Goal: Task Accomplishment & Management: Use online tool/utility

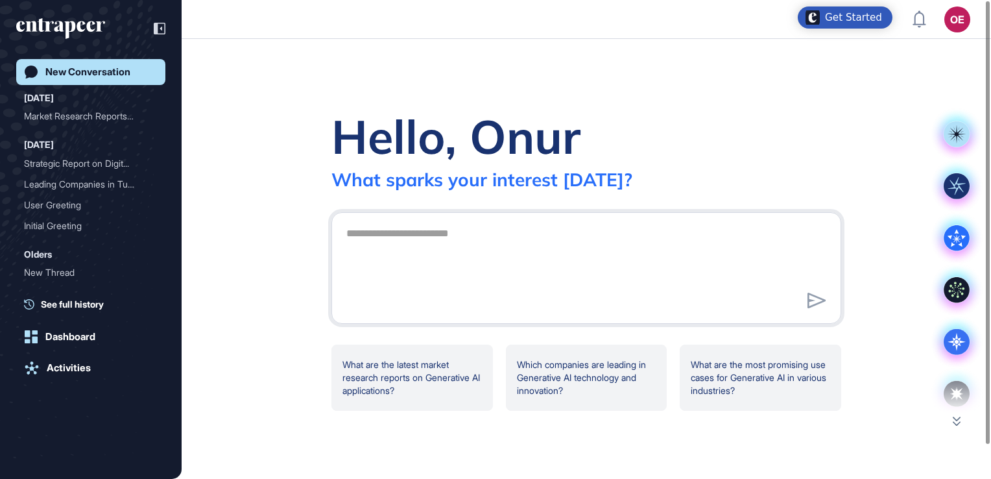
click at [212, 110] on div "Hello, Onur What sparks your interest [DATE]? What are the latest market resear…" at bounding box center [586, 259] width 809 height 440
click at [957, 141] on rect at bounding box center [956, 134] width 26 height 26
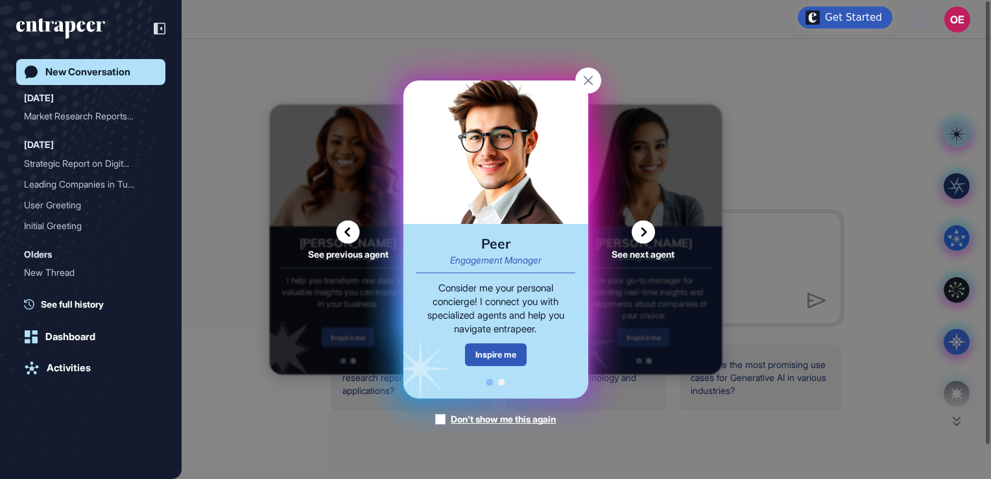
click at [639, 235] on icon at bounding box center [643, 231] width 23 height 23
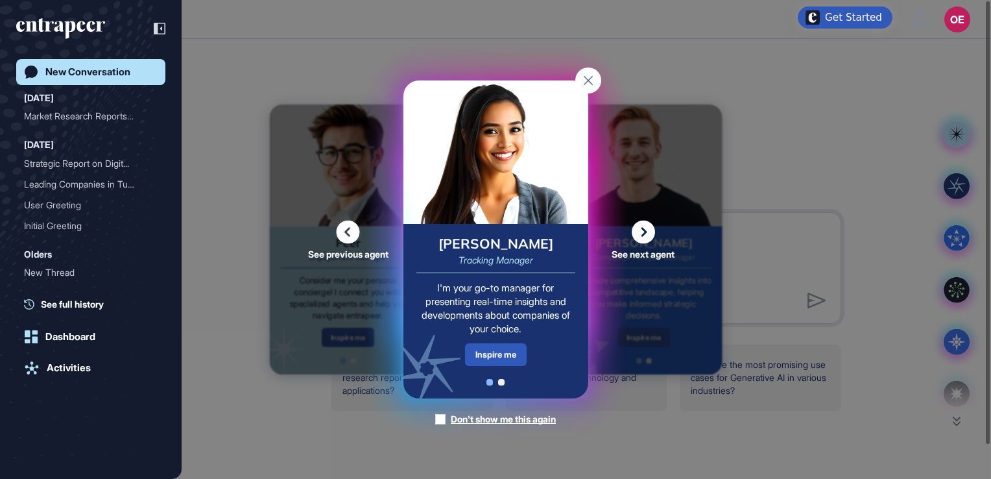
click at [637, 232] on icon at bounding box center [643, 231] width 23 height 23
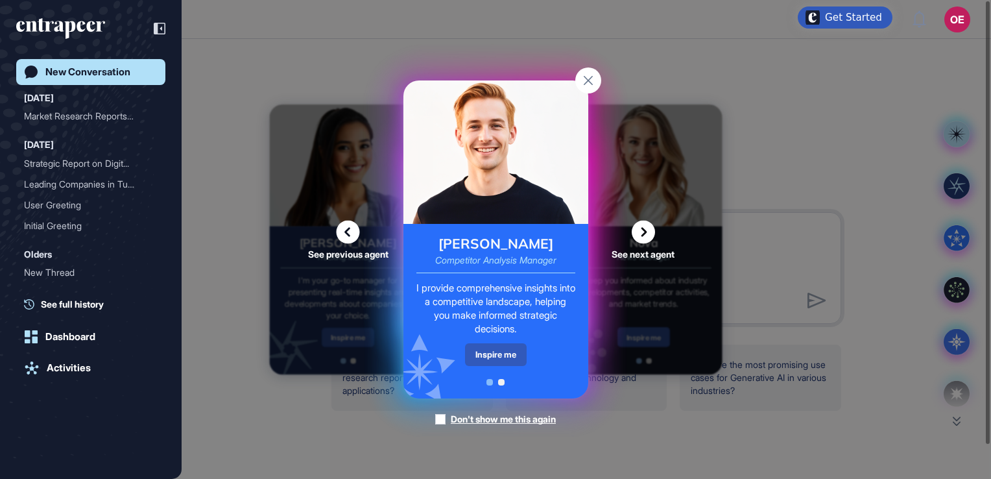
click at [641, 239] on icon at bounding box center [643, 231] width 23 height 23
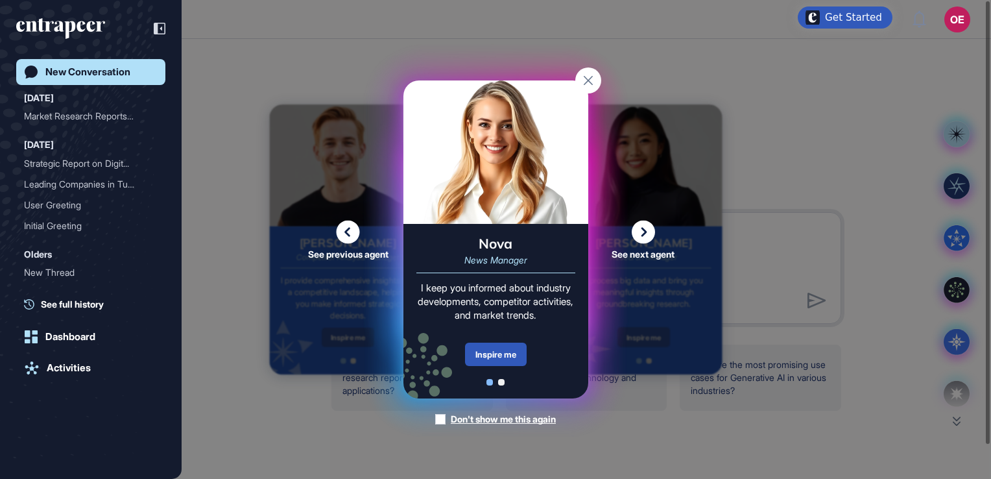
click at [633, 241] on icon at bounding box center [643, 231] width 23 height 23
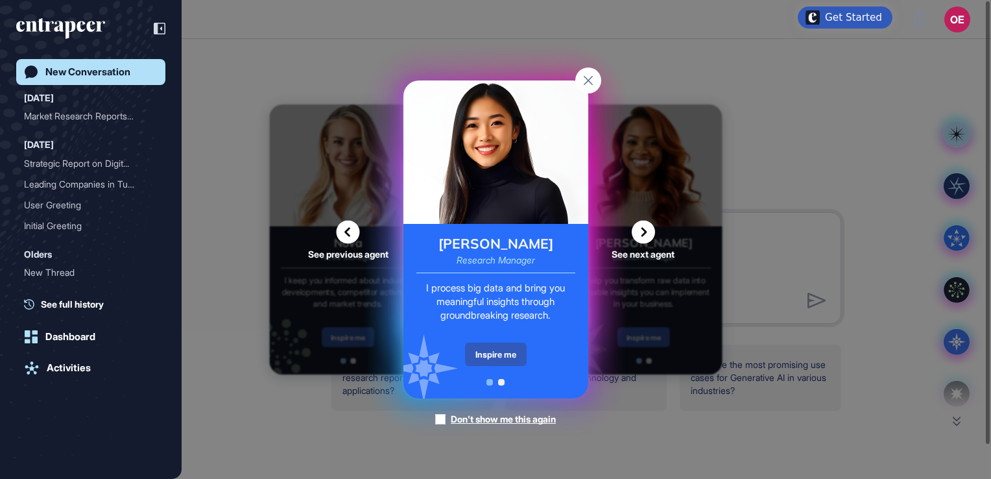
click at [650, 237] on icon at bounding box center [643, 231] width 23 height 23
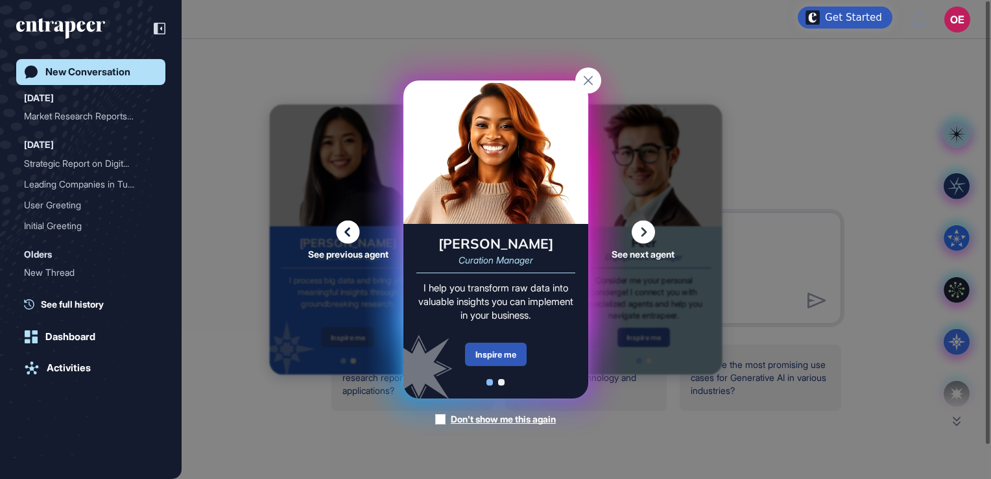
click at [639, 237] on icon at bounding box center [643, 231] width 23 height 23
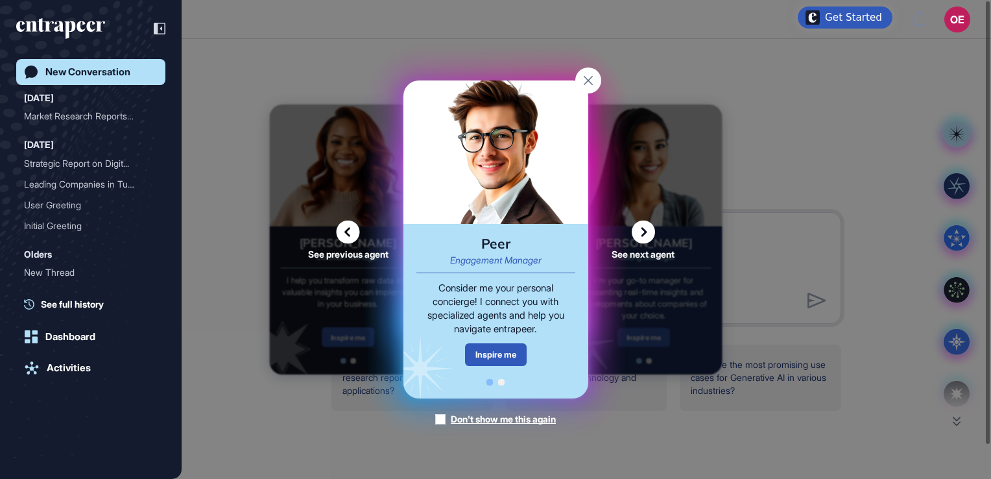
click at [855, 114] on div "See previous agent See next agent Peer Engagement Manager Consider me your pers…" at bounding box center [495, 239] width 991 height 479
click at [581, 80] on rect at bounding box center [588, 80] width 26 height 26
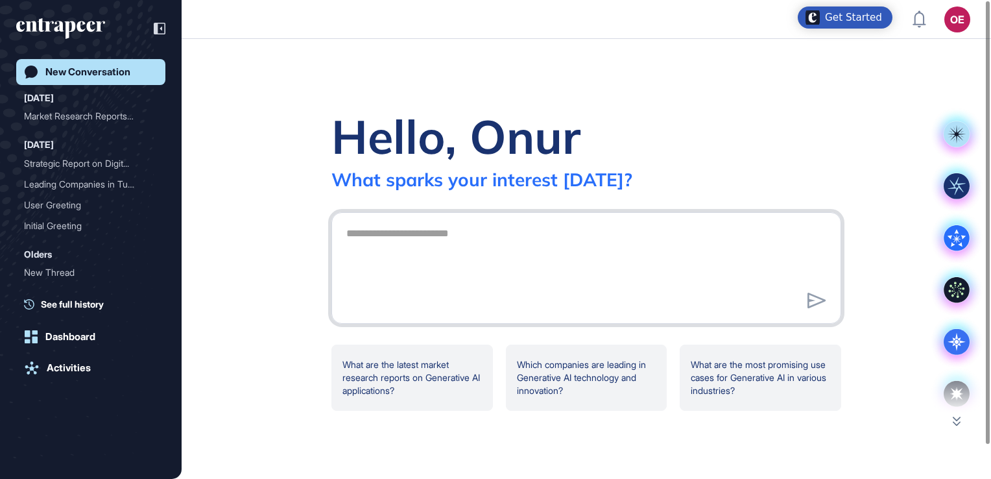
click at [392, 243] on textarea at bounding box center [585, 265] width 495 height 91
click at [56, 169] on div "Strategic Report on Digit..." at bounding box center [85, 163] width 123 height 21
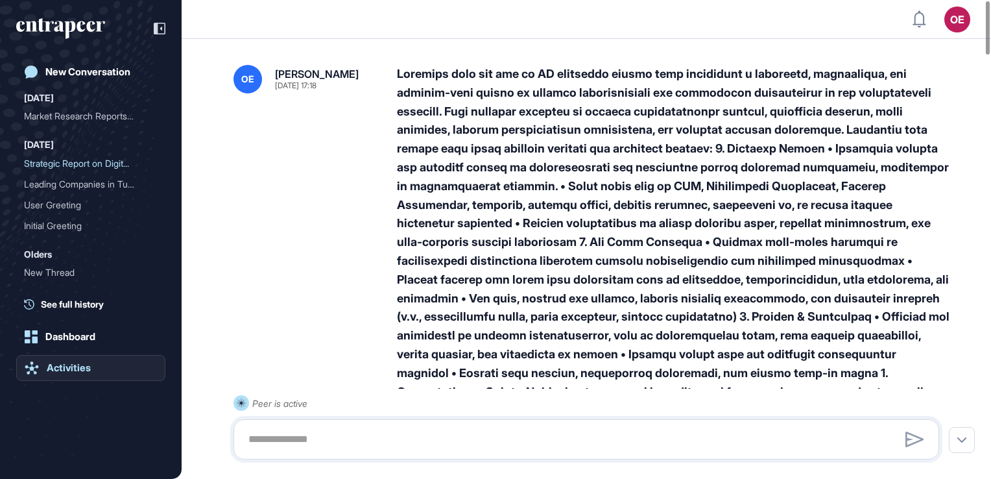
click at [53, 361] on link "Activities" at bounding box center [90, 368] width 149 height 26
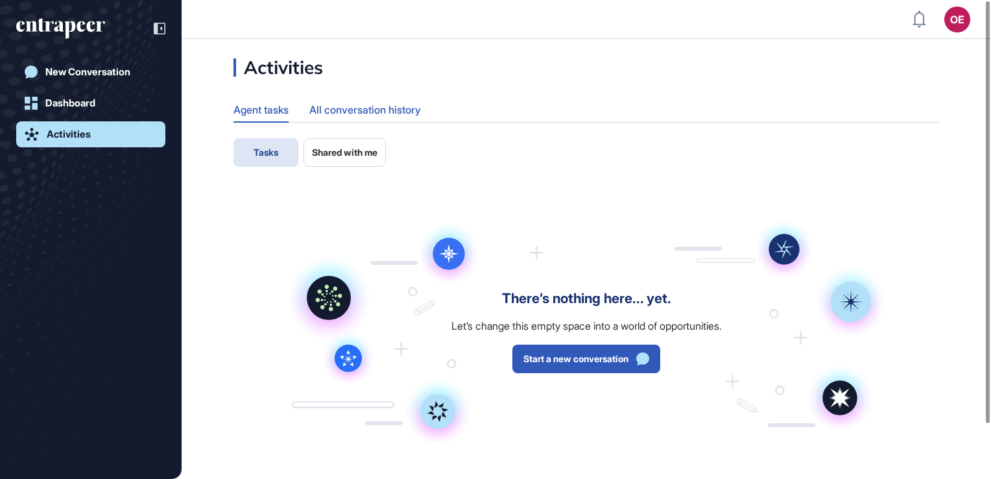
click at [335, 112] on div "All conversation history" at bounding box center [365, 109] width 112 height 25
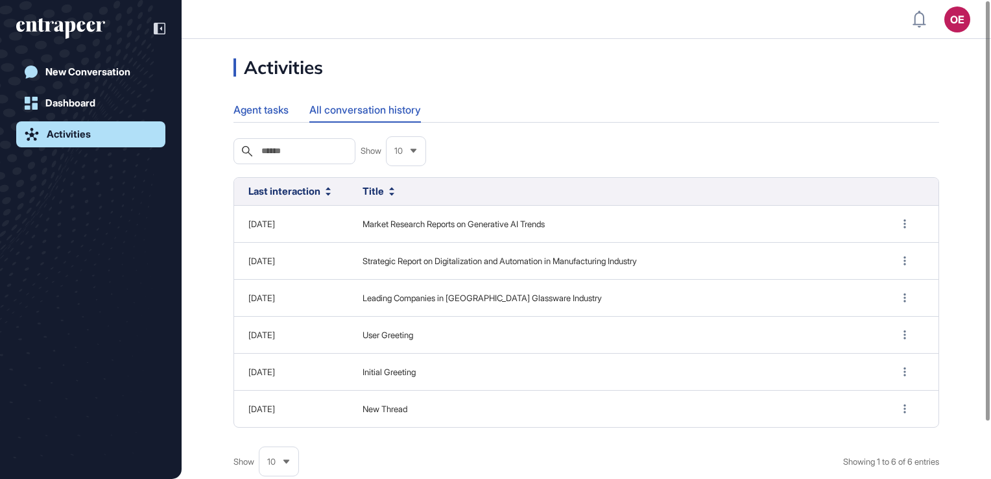
click at [261, 114] on div "Agent tasks" at bounding box center [260, 109] width 55 height 25
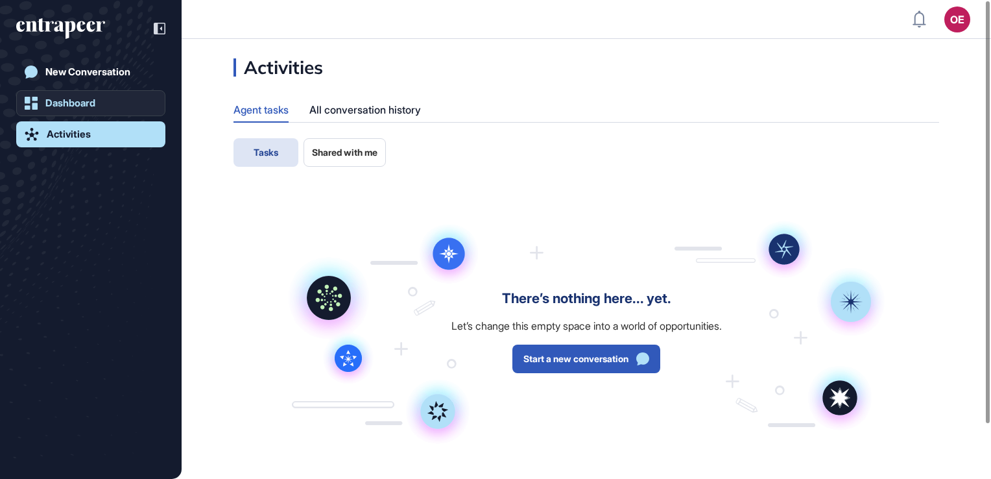
click at [76, 108] on div "Dashboard" at bounding box center [70, 103] width 50 height 12
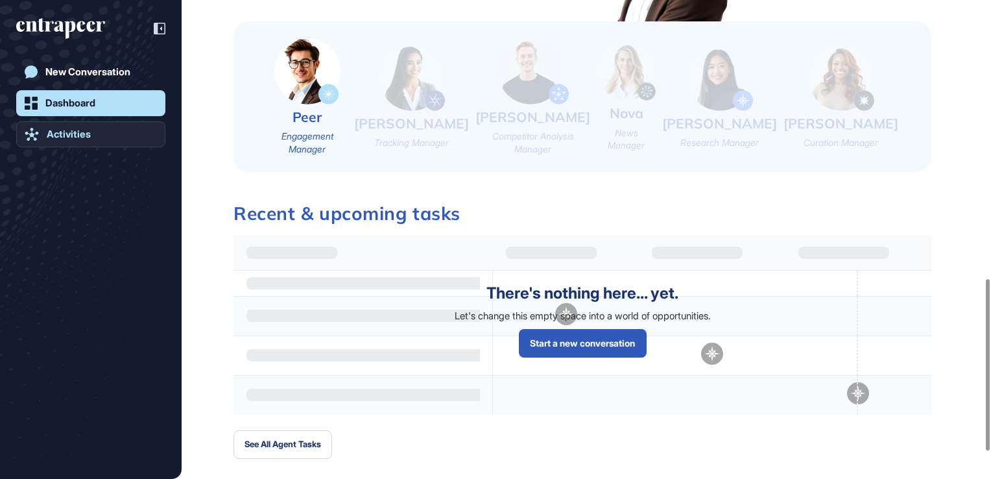
scroll to position [648, 0]
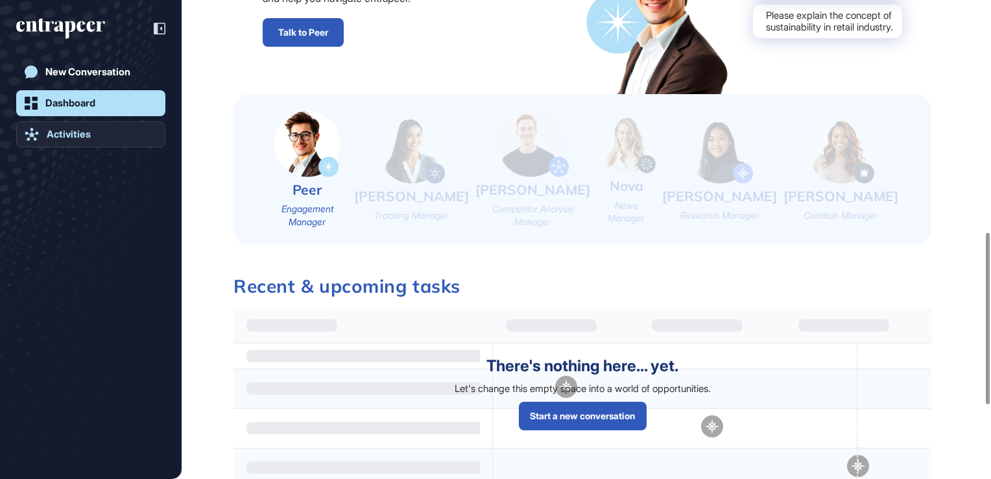
click at [55, 135] on div "Activities" at bounding box center [69, 134] width 44 height 12
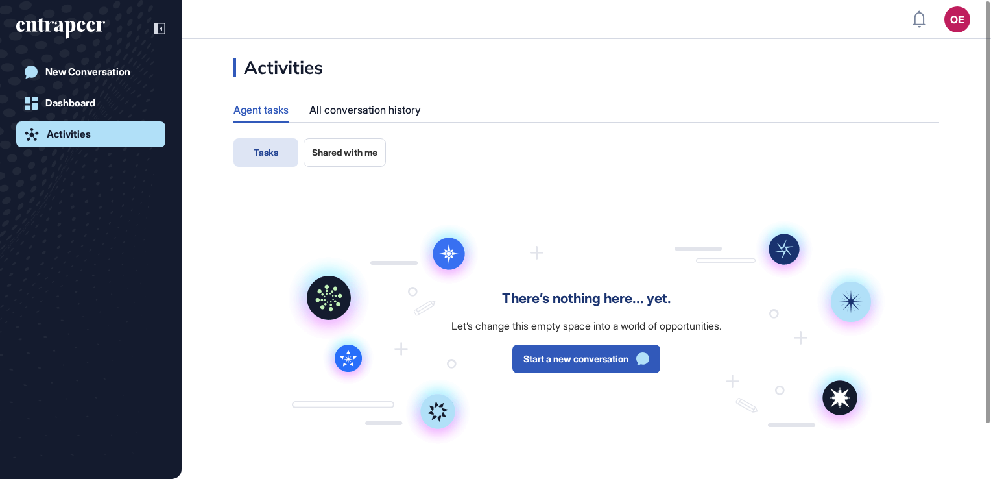
click at [346, 151] on span "Shared with me" at bounding box center [344, 152] width 65 height 10
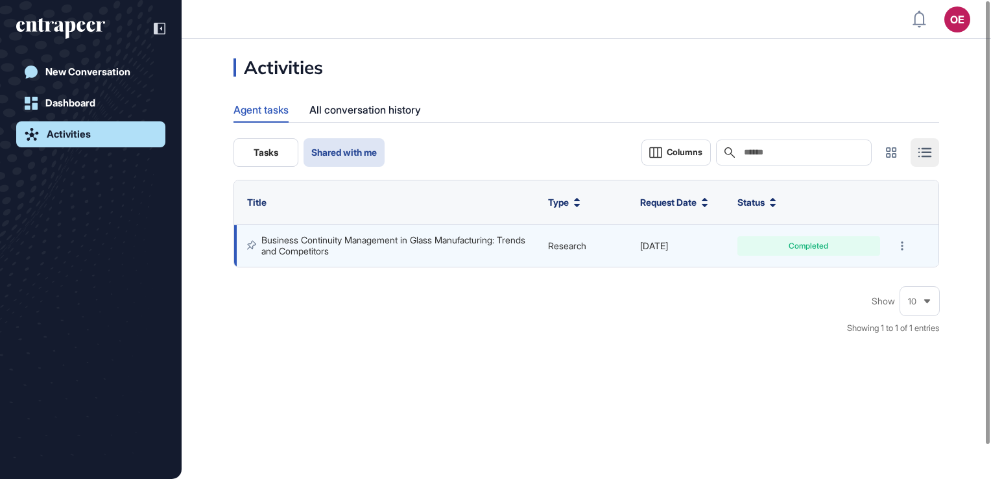
click at [274, 240] on link "Business Continuity Management in Glass Manufacturing: Trends and Competitors" at bounding box center [394, 244] width 266 height 21
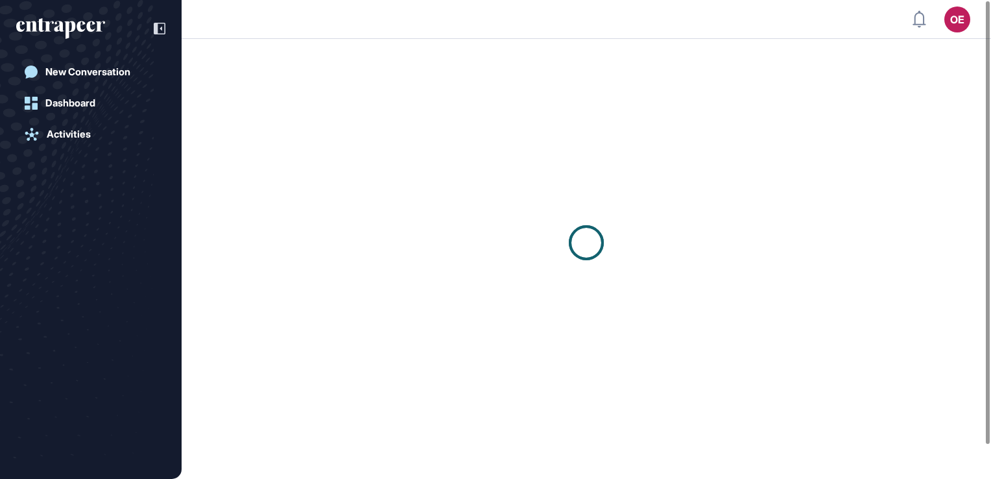
click at [340, 244] on div at bounding box center [586, 242] width 809 height 407
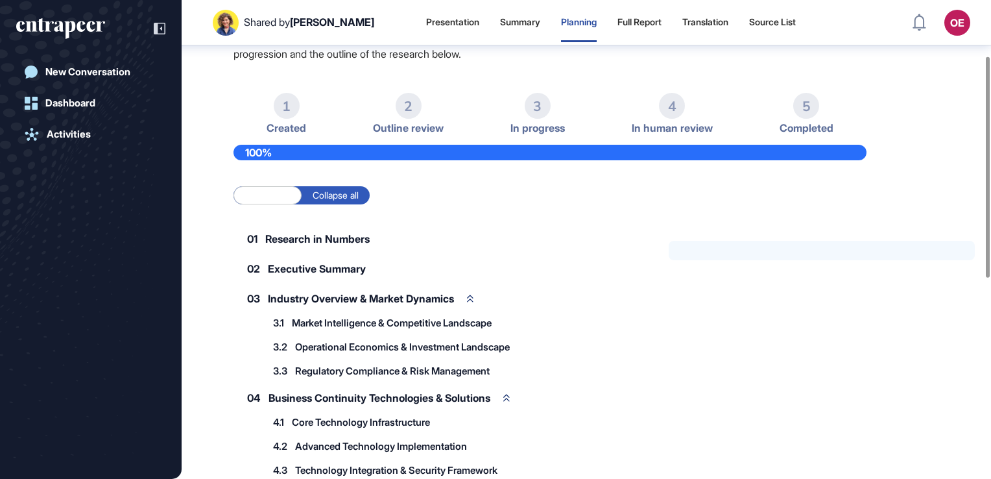
scroll to position [71, 0]
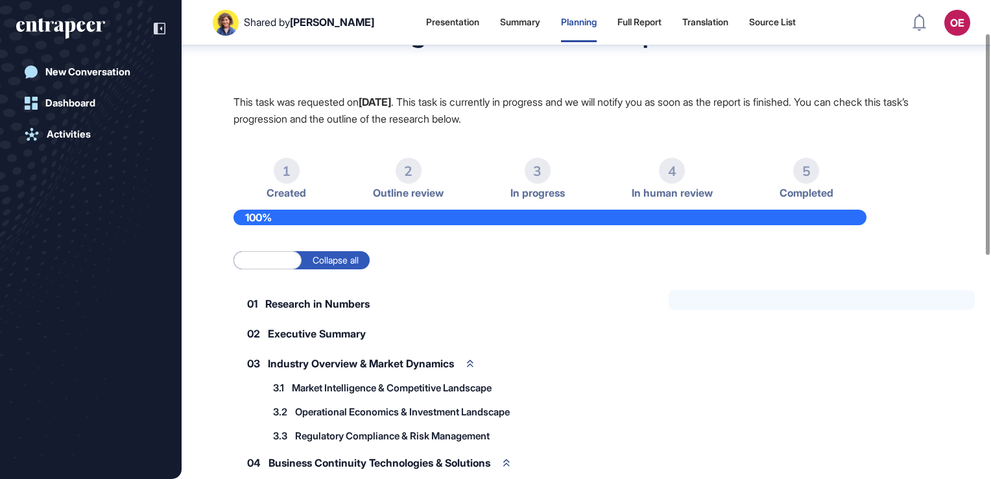
click at [373, 180] on li "1 Created" at bounding box center [408, 178] width 71 height 41
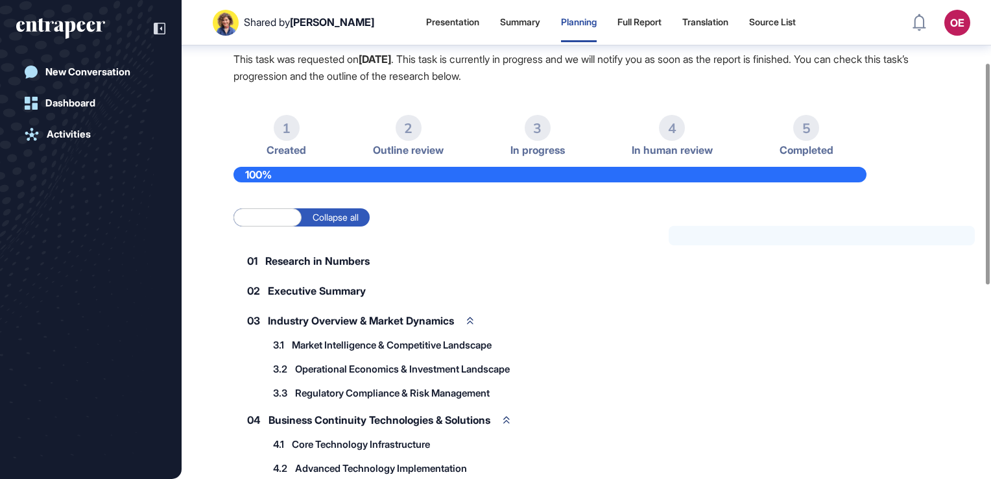
scroll to position [136, 0]
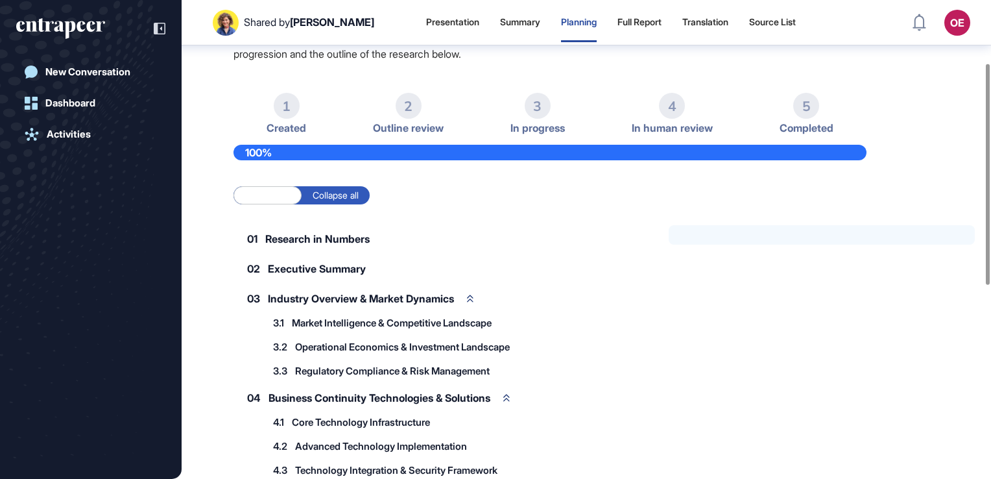
click at [400, 112] on div "2" at bounding box center [409, 106] width 26 height 26
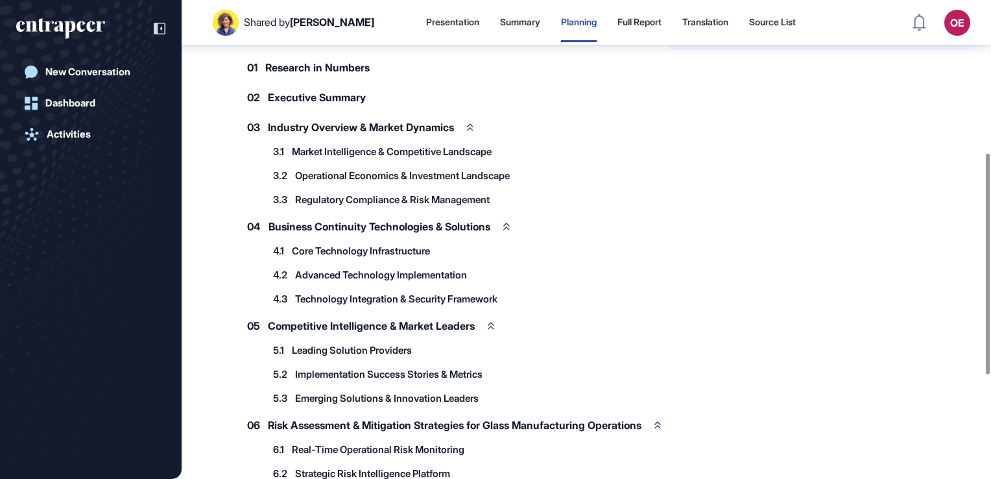
scroll to position [331, 0]
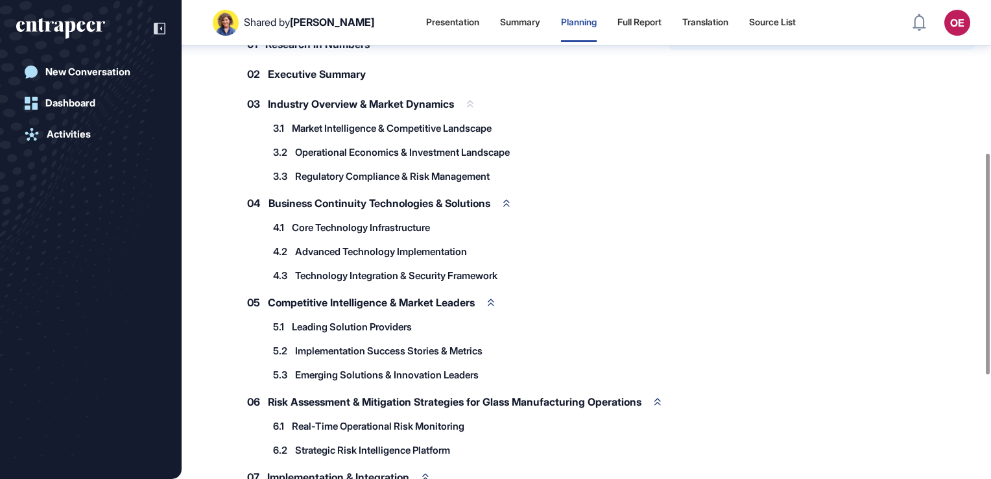
click at [303, 102] on span "Industry Overview & Market Dynamics" at bounding box center [361, 104] width 186 height 10
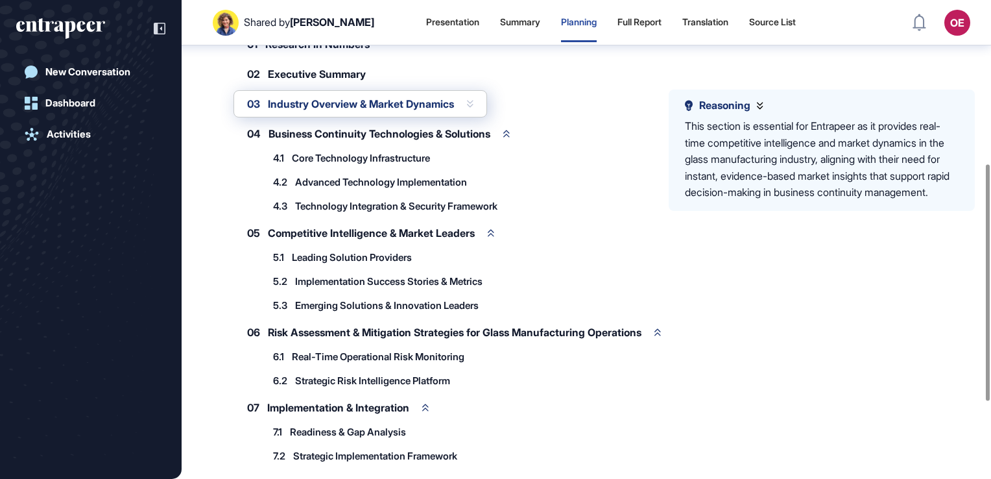
click at [307, 105] on span "Industry Overview & Market Dynamics" at bounding box center [361, 104] width 186 height 10
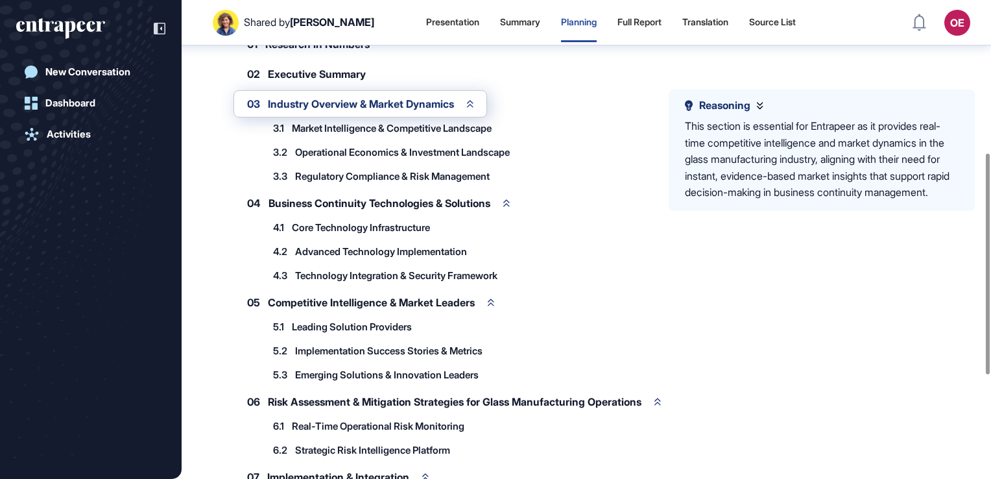
click at [302, 128] on span "Market Intelligence & Competitive Landscape" at bounding box center [392, 128] width 200 height 10
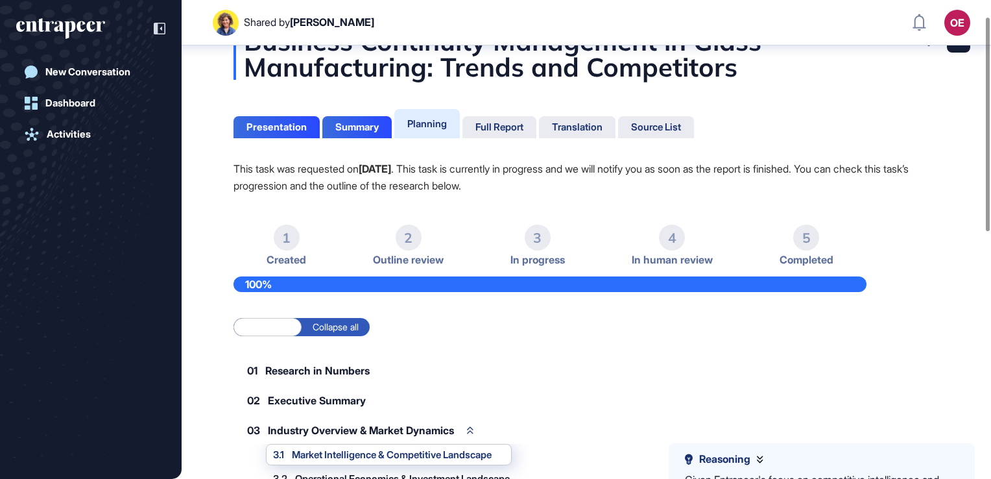
scroll to position [36, 0]
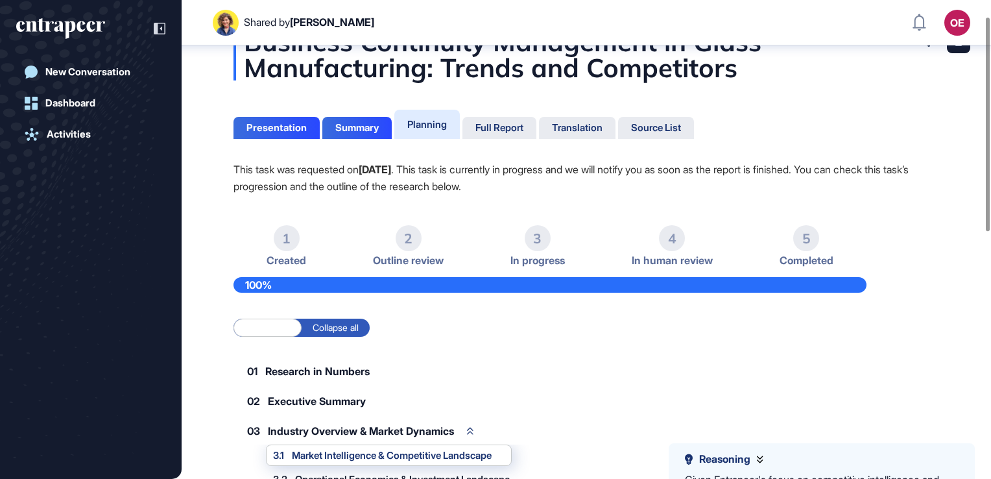
click at [491, 130] on div "Full Report" at bounding box center [499, 128] width 48 height 12
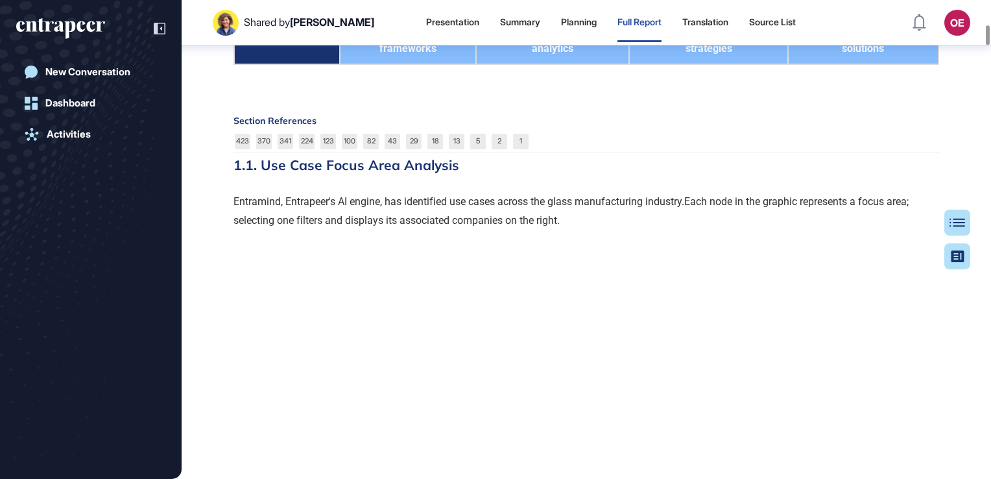
scroll to position [3054, 0]
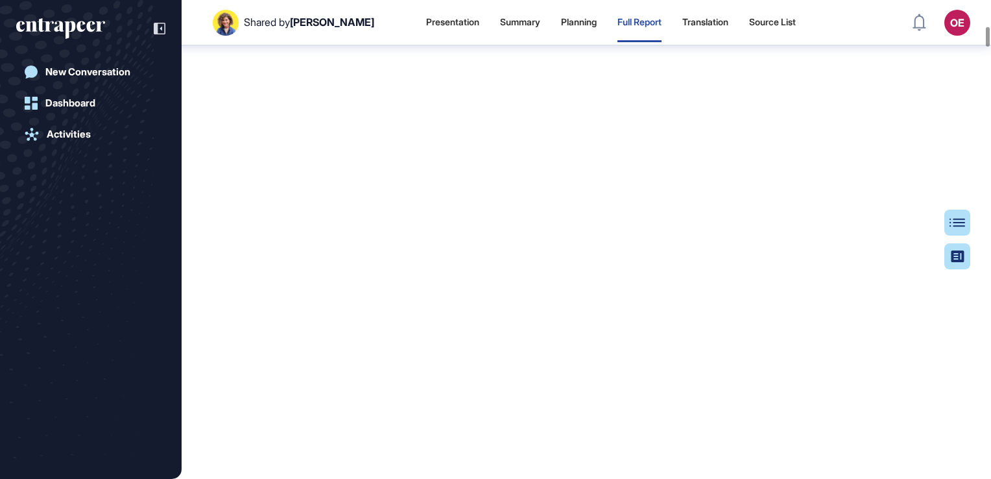
scroll to position [3249, 0]
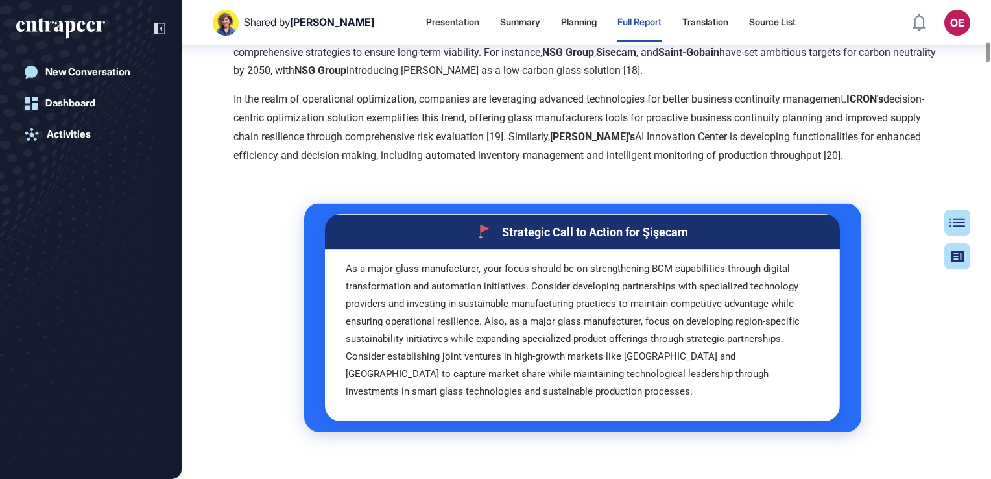
scroll to position [5194, 0]
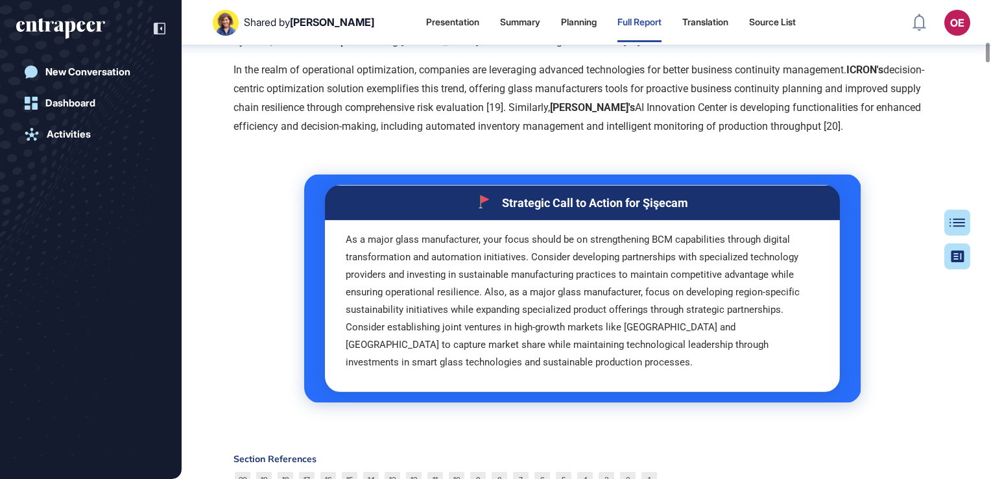
click at [654, 196] on div "Strategic Call to Action for Şişecam" at bounding box center [582, 203] width 473 height 14
click at [393, 196] on div "Strategic Call to Action for Şişecam" at bounding box center [582, 203] width 473 height 14
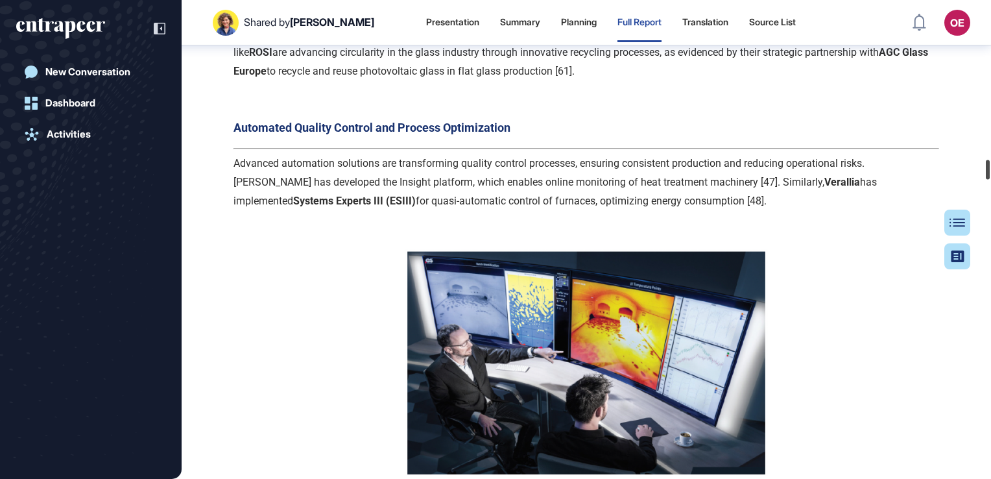
scroll to position [19892, 0]
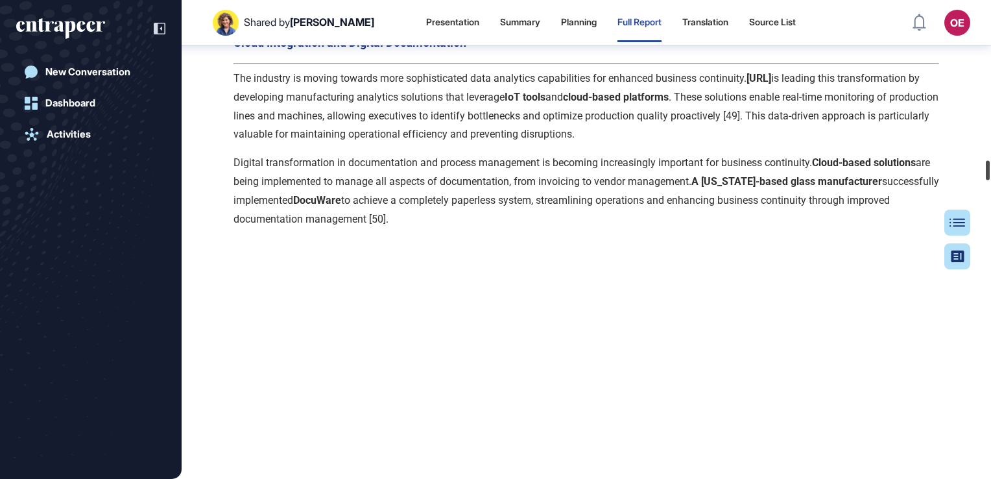
drag, startPoint x: 986, startPoint y: 97, endPoint x: 993, endPoint y: 172, distance: 75.6
click at [990, 172] on html "Shared by [PERSON_NAME] Presentation Summary Planning Full Report Translation S…" at bounding box center [495, 239] width 991 height 479
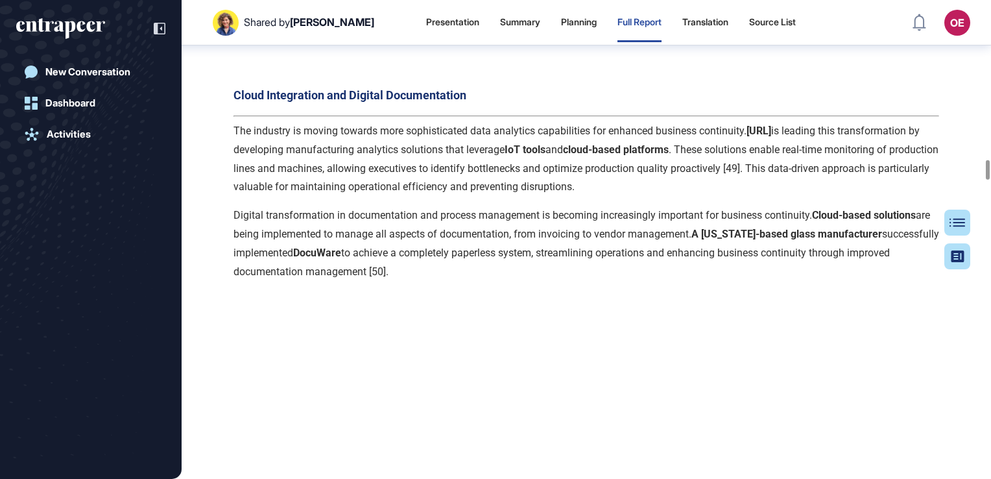
scroll to position [19827, 0]
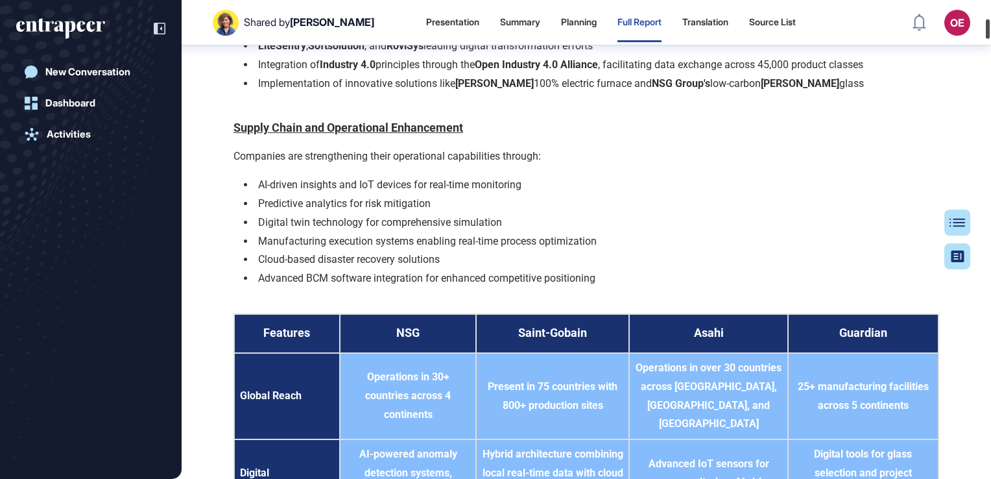
drag, startPoint x: 989, startPoint y: 183, endPoint x: 910, endPoint y: 30, distance: 172.3
click at [935, 24] on div "Shared by [PERSON_NAME] Presentation Summary Planning Full Report Translation S…" at bounding box center [495, 239] width 991 height 479
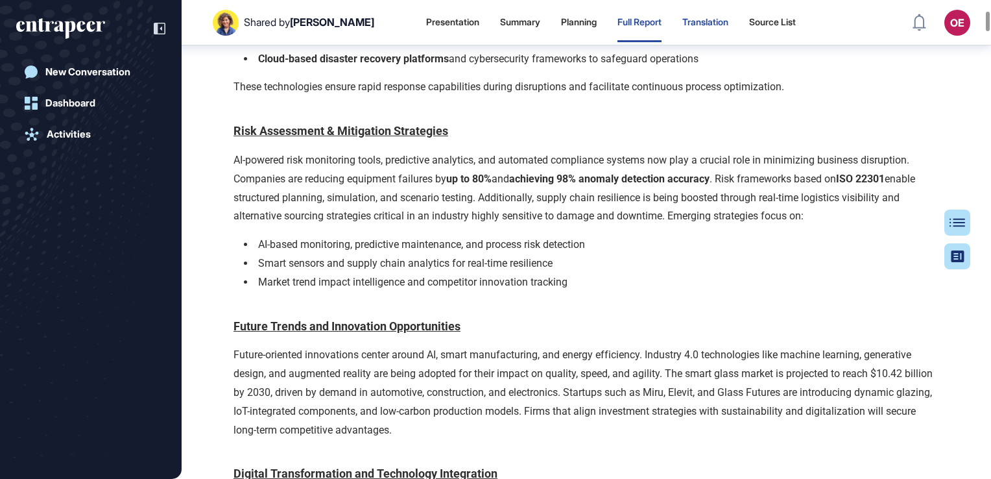
scroll to position [1242, 0]
click at [718, 25] on div "Translation" at bounding box center [705, 22] width 46 height 11
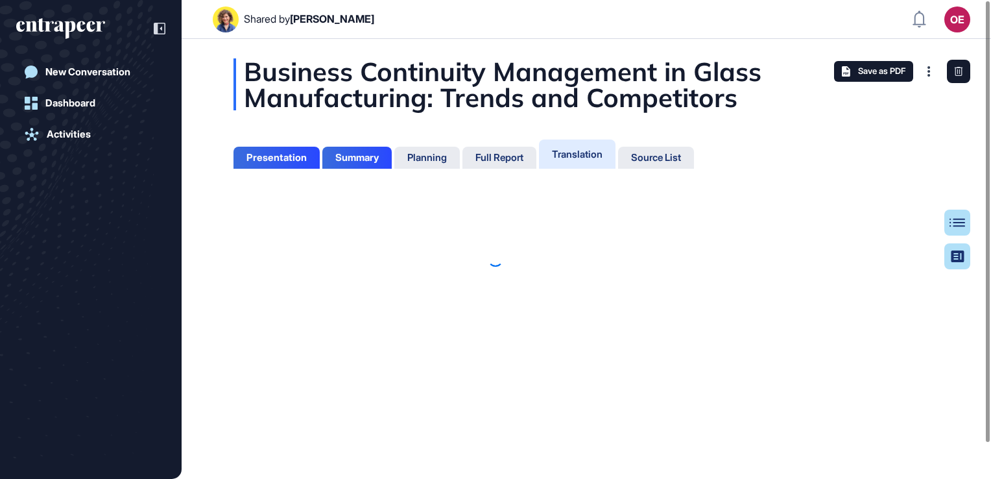
scroll to position [6, 0]
click at [248, 204] on button "Türkçe" at bounding box center [257, 205] width 49 height 29
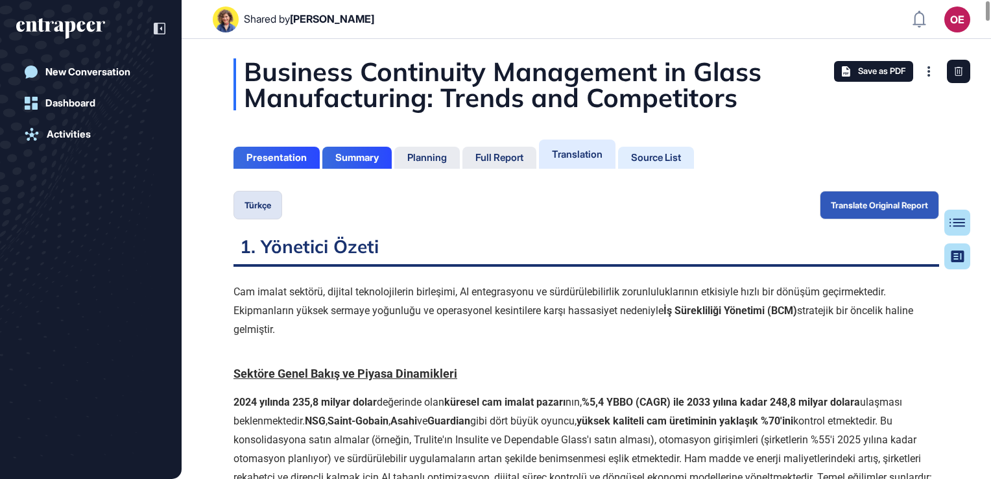
click at [671, 155] on div "Source List" at bounding box center [656, 158] width 50 height 12
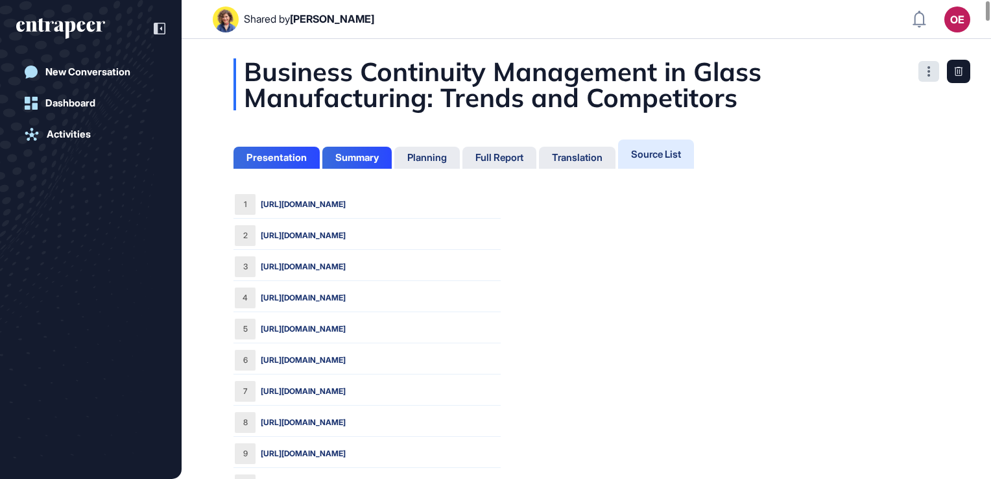
click at [931, 74] on div at bounding box center [928, 71] width 21 height 21
click at [462, 158] on div "Planning" at bounding box center [499, 158] width 74 height 22
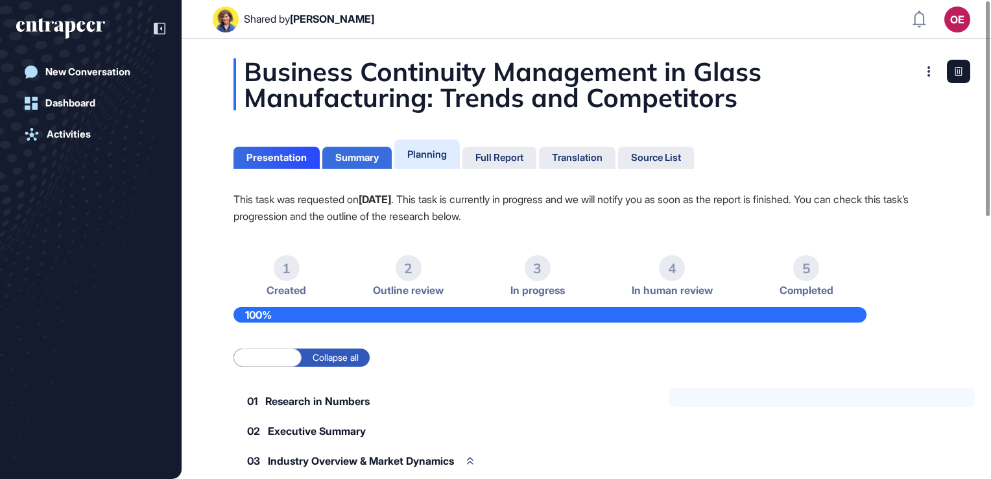
click at [360, 160] on div "Summary" at bounding box center [356, 158] width 43 height 12
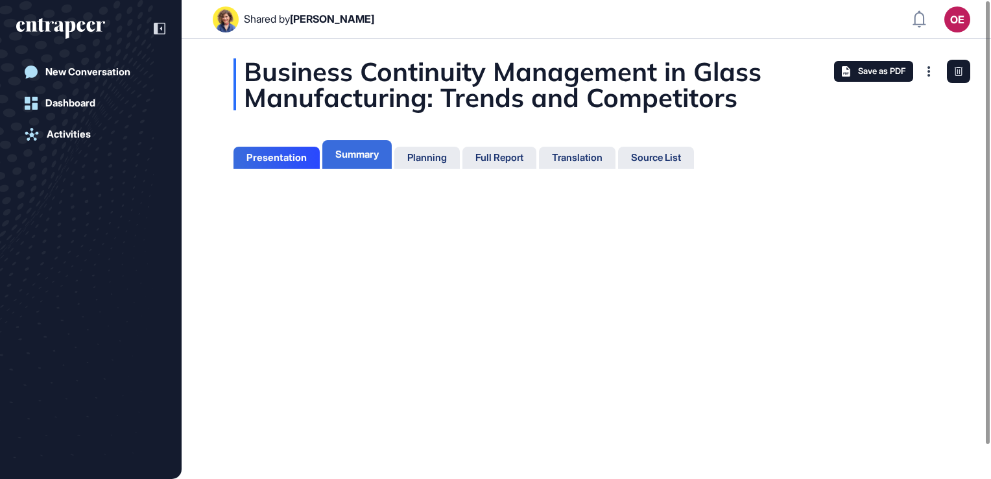
scroll to position [6, 0]
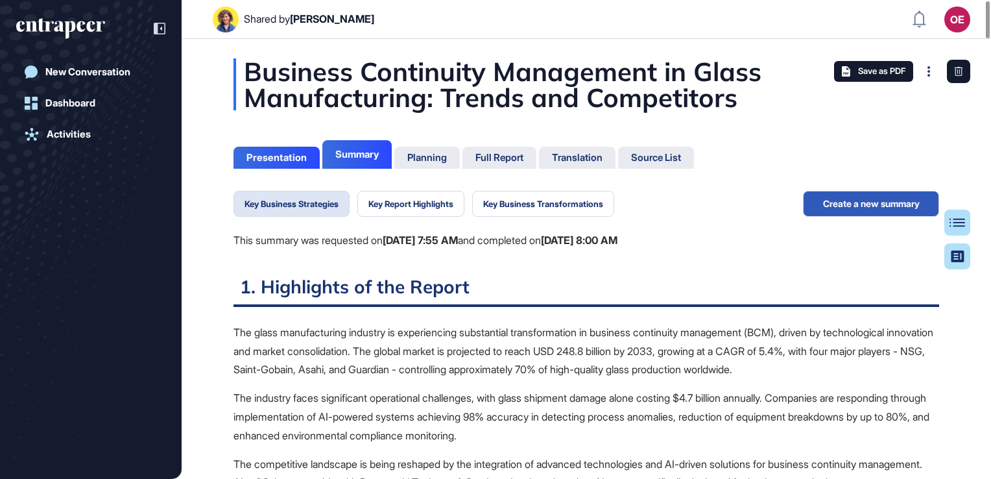
scroll to position [6, 0]
click at [855, 209] on button "Create a new summary" at bounding box center [871, 204] width 136 height 26
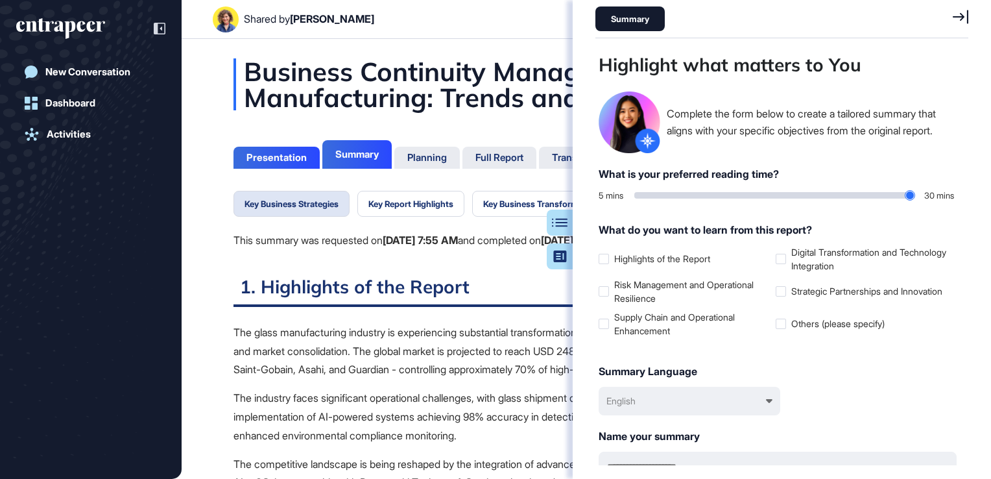
scroll to position [414, 376]
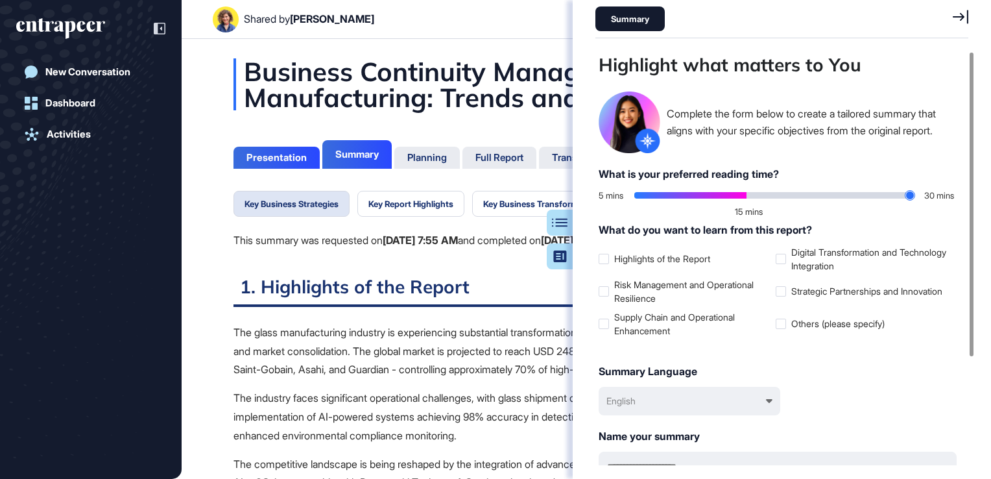
drag, startPoint x: 641, startPoint y: 196, endPoint x: 750, endPoint y: 197, distance: 109.6
click at [750, 197] on input "range" at bounding box center [774, 195] width 280 height 6
type input "**"
drag, startPoint x: 747, startPoint y: 192, endPoint x: 746, endPoint y: 210, distance: 18.2
click at [746, 198] on input "range" at bounding box center [774, 195] width 280 height 6
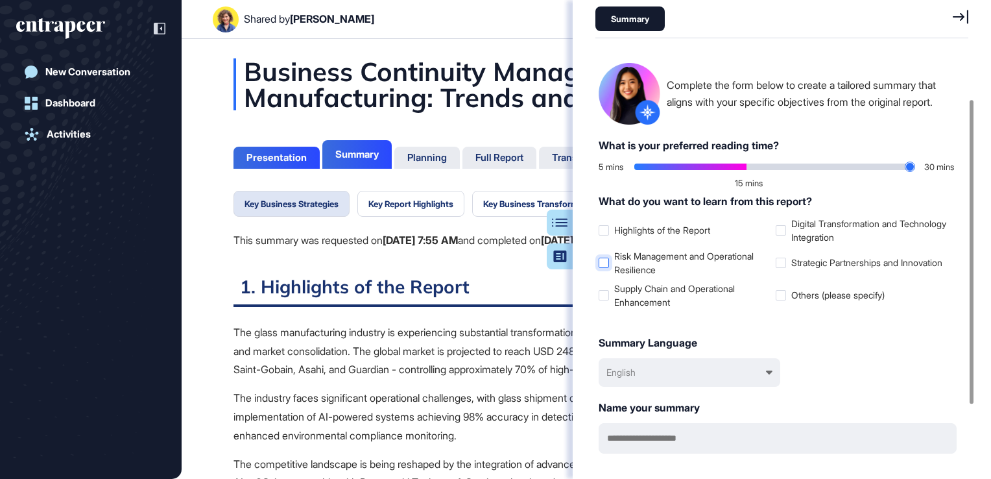
scroll to position [0, 0]
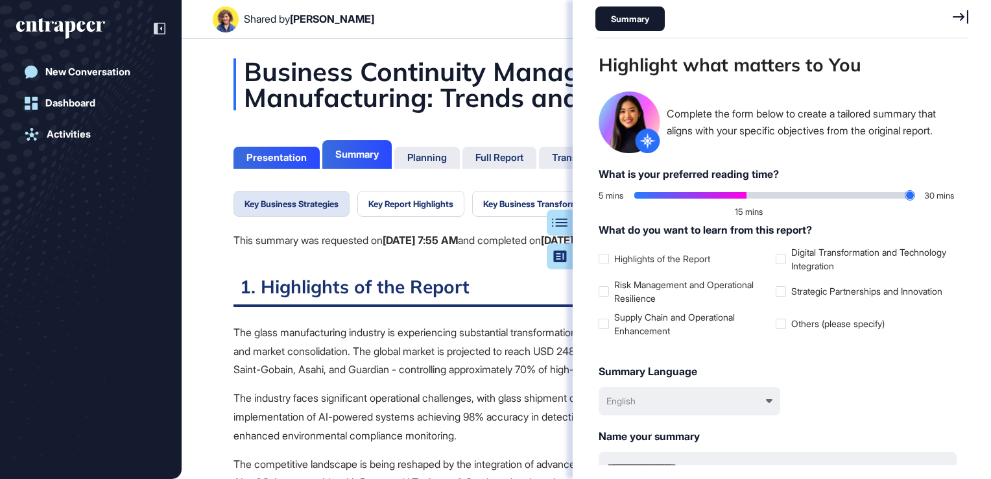
click at [506, 372] on p "The glass manufacturing industry is experiencing substantial transformation in …" at bounding box center [585, 351] width 705 height 56
click at [290, 162] on div "Presentation" at bounding box center [276, 158] width 60 height 12
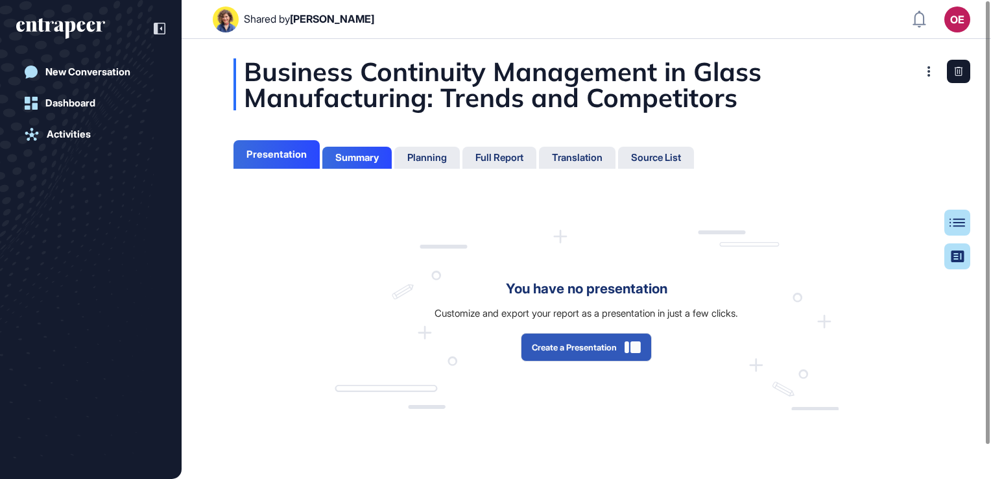
scroll to position [6, 0]
click at [49, 102] on div "Dashboard" at bounding box center [70, 103] width 50 height 12
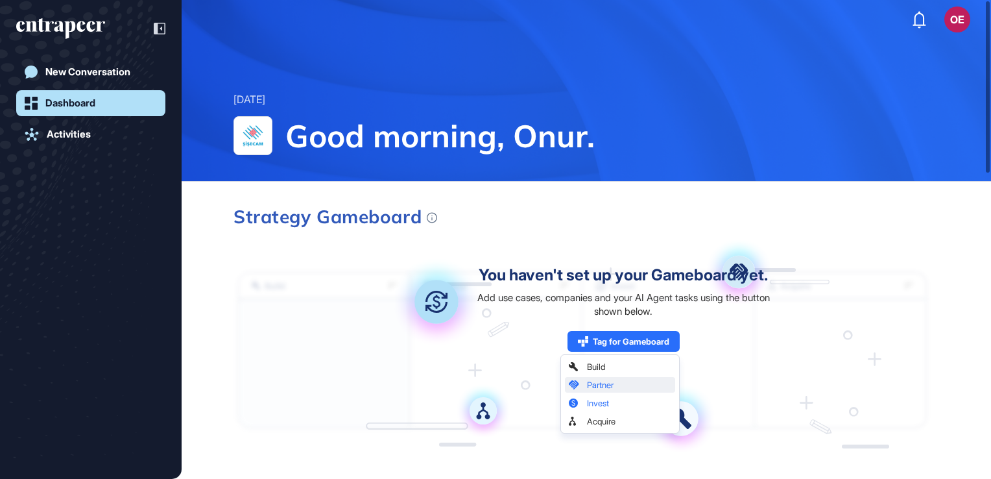
click at [243, 372] on icon at bounding box center [325, 363] width 172 height 129
